Goal: Browse casually

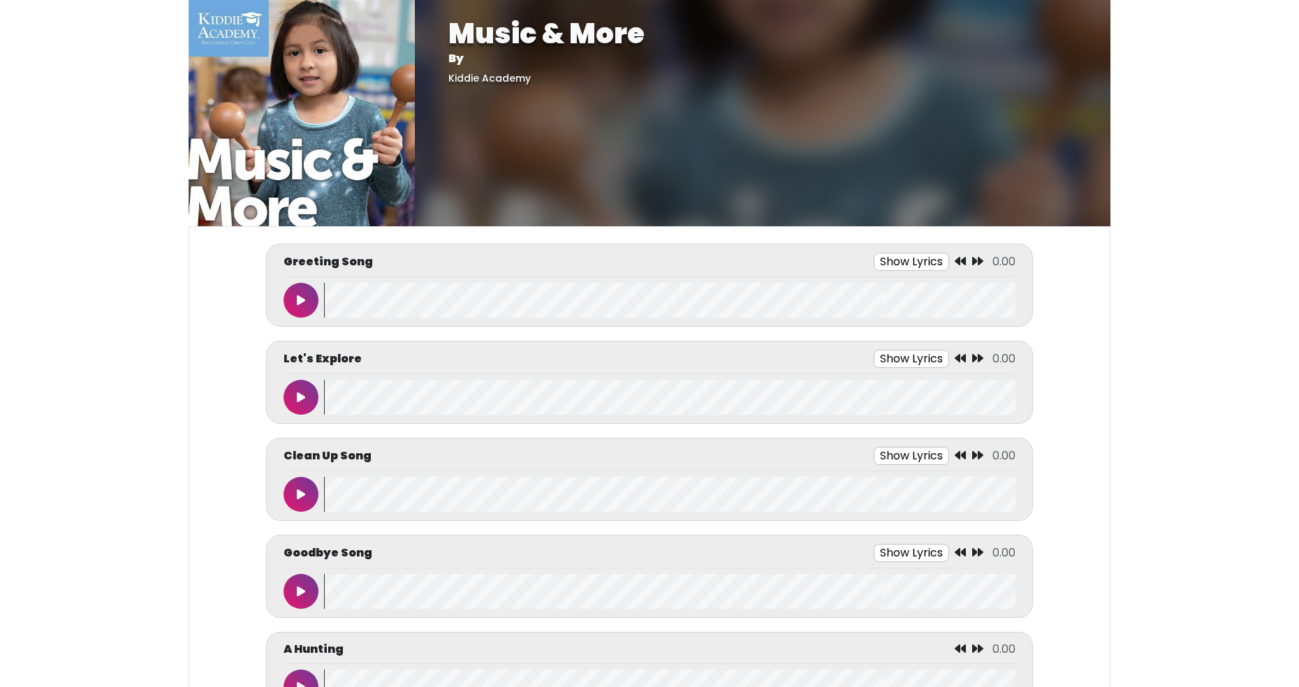
click at [309, 307] on button at bounding box center [301, 300] width 35 height 35
click at [298, 393] on icon at bounding box center [301, 397] width 7 height 11
click at [302, 403] on button at bounding box center [301, 397] width 35 height 35
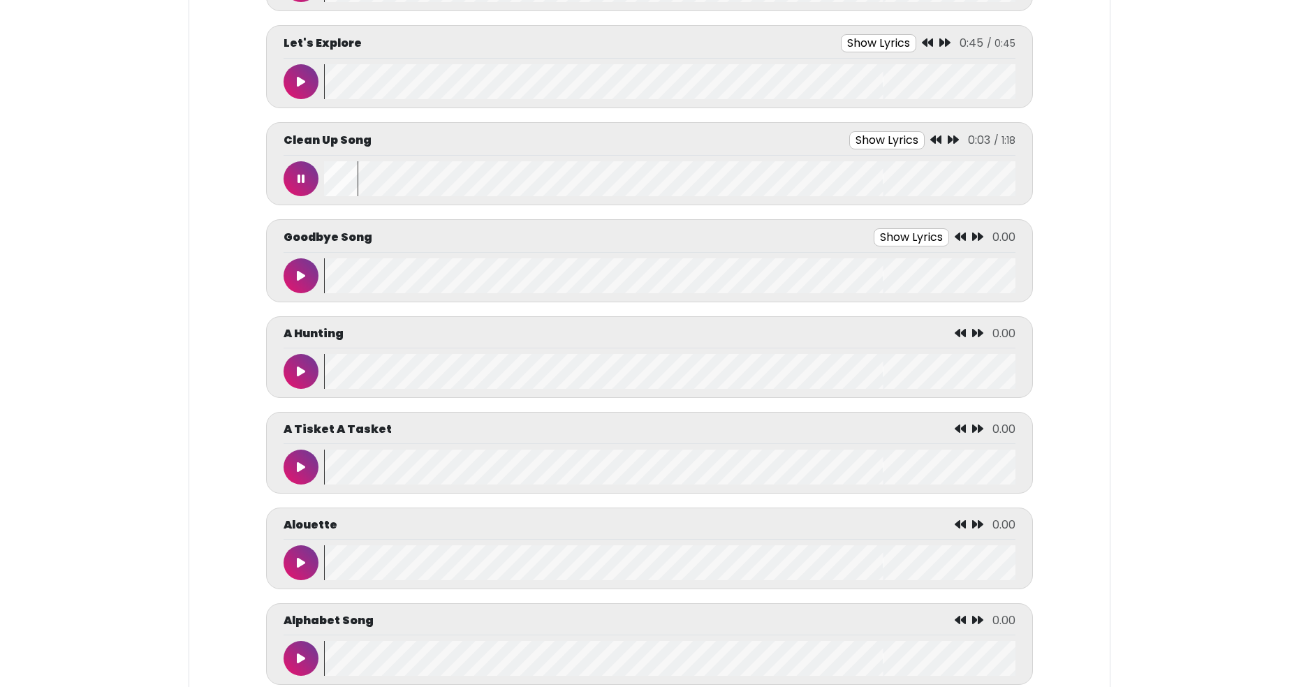
scroll to position [316, 0]
click at [298, 175] on icon at bounding box center [301, 178] width 7 height 11
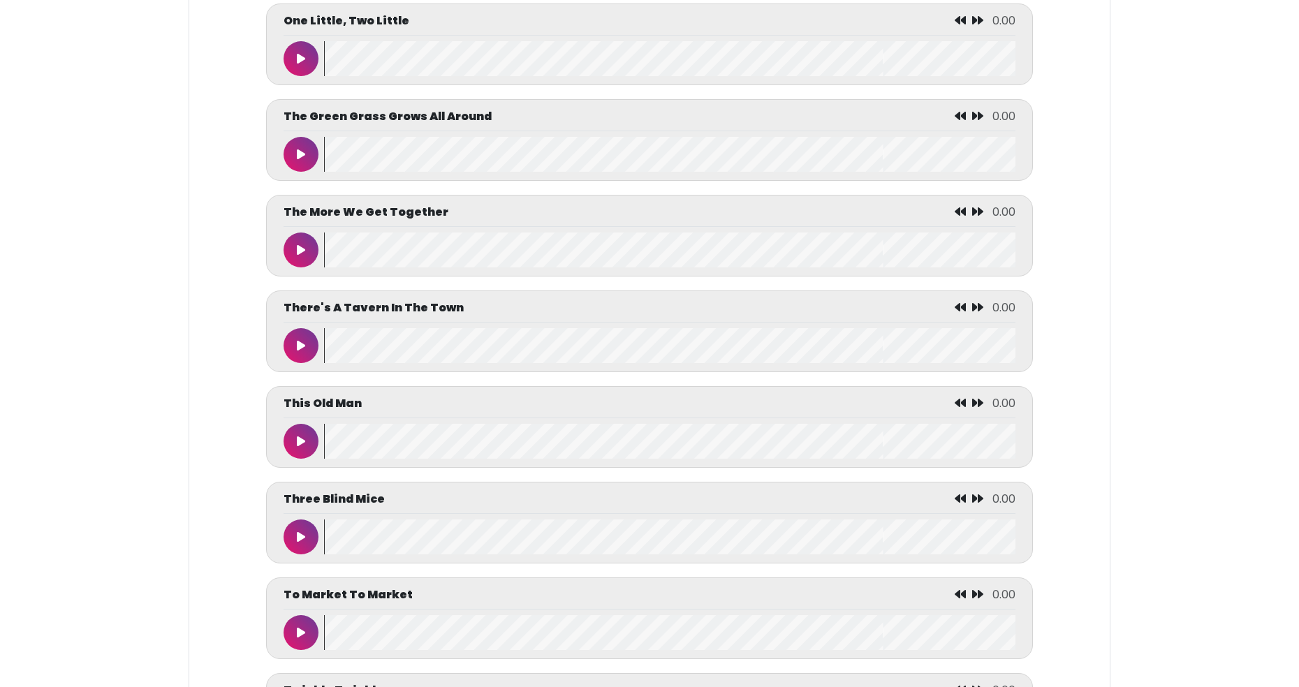
scroll to position [6182, 0]
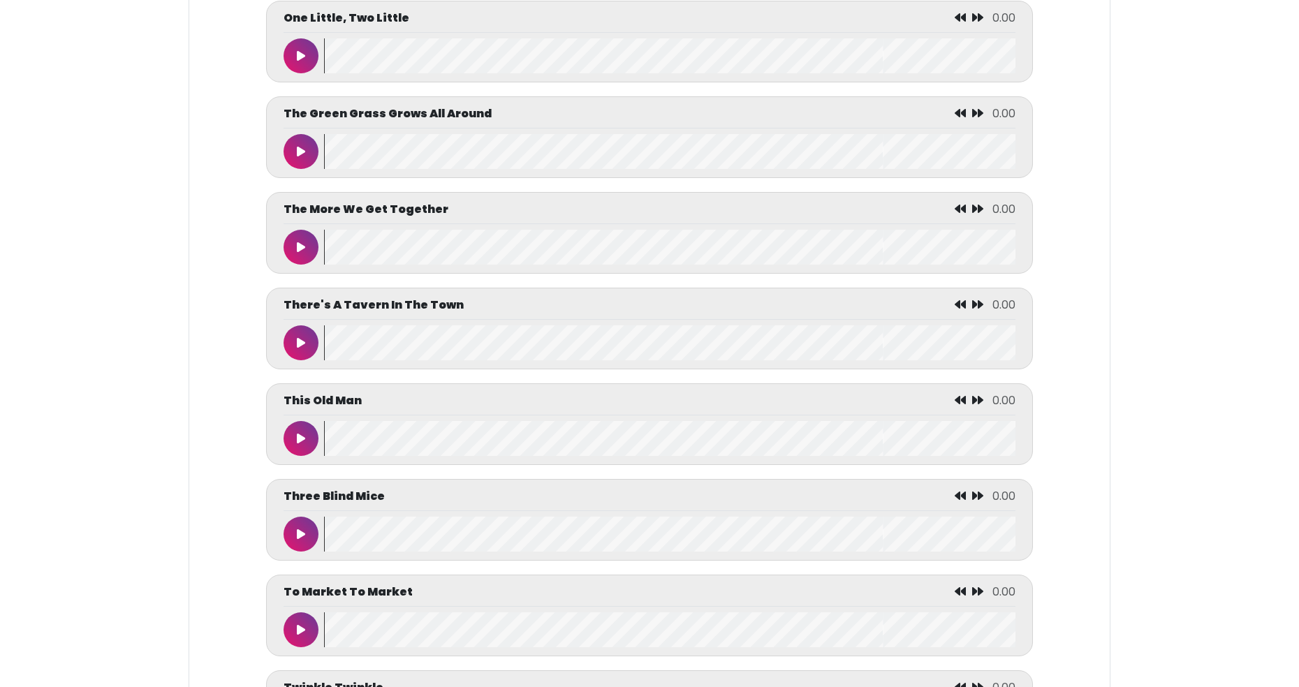
click at [297, 433] on icon at bounding box center [301, 438] width 8 height 11
click at [301, 432] on button at bounding box center [301, 438] width 35 height 35
click at [300, 443] on icon at bounding box center [301, 438] width 8 height 11
click at [308, 433] on button at bounding box center [301, 438] width 35 height 35
click at [291, 526] on button at bounding box center [301, 534] width 35 height 35
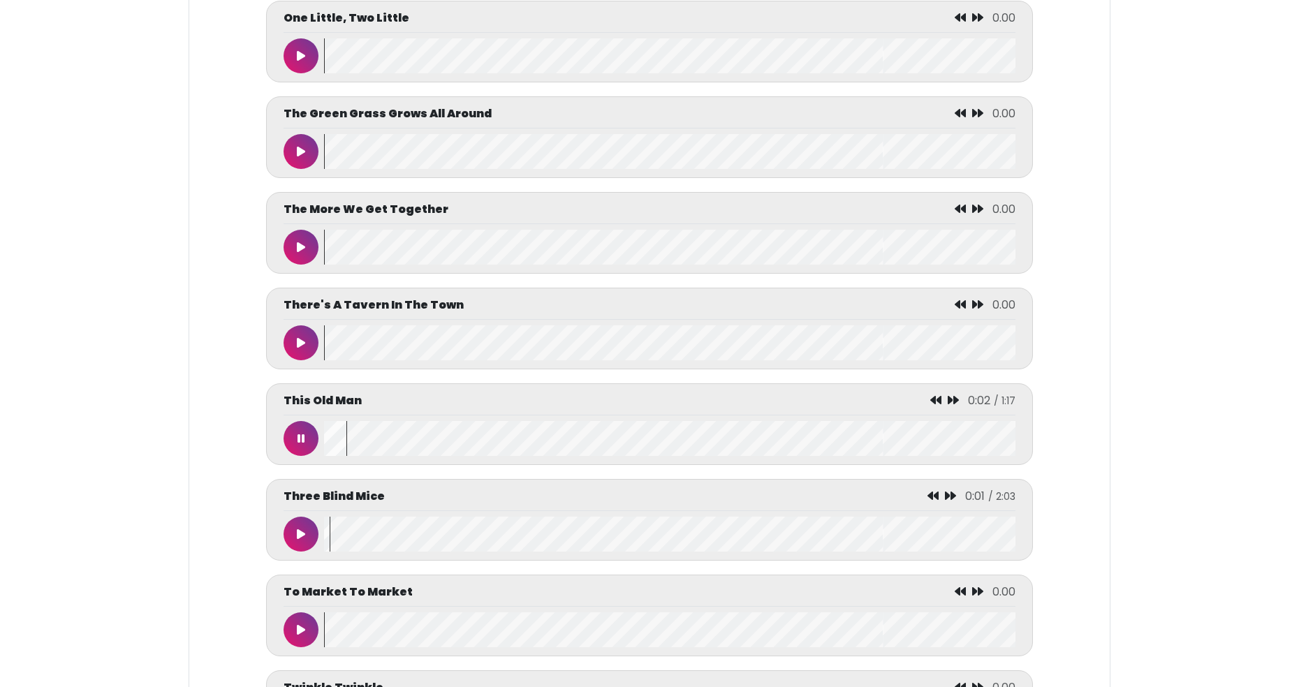
click at [298, 433] on icon at bounding box center [301, 438] width 7 height 11
click at [301, 533] on icon at bounding box center [301, 534] width 8 height 11
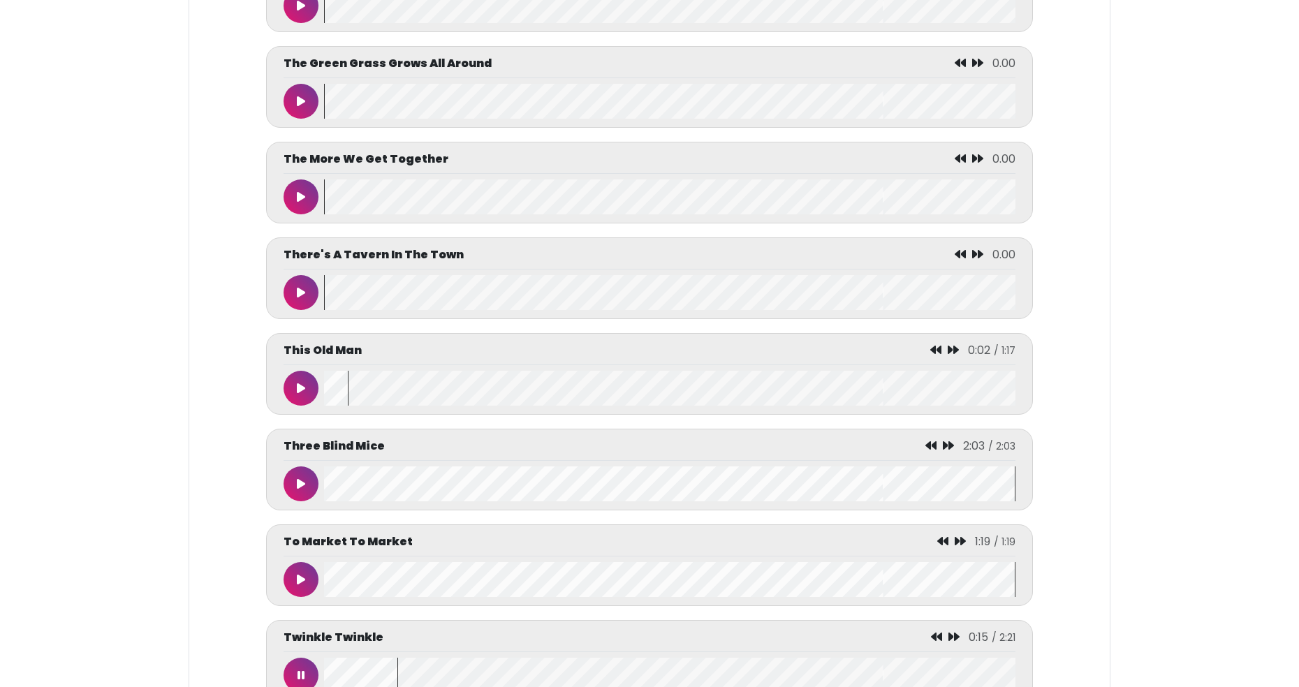
scroll to position [6243, 0]
